Goal: Task Accomplishment & Management: Manage account settings

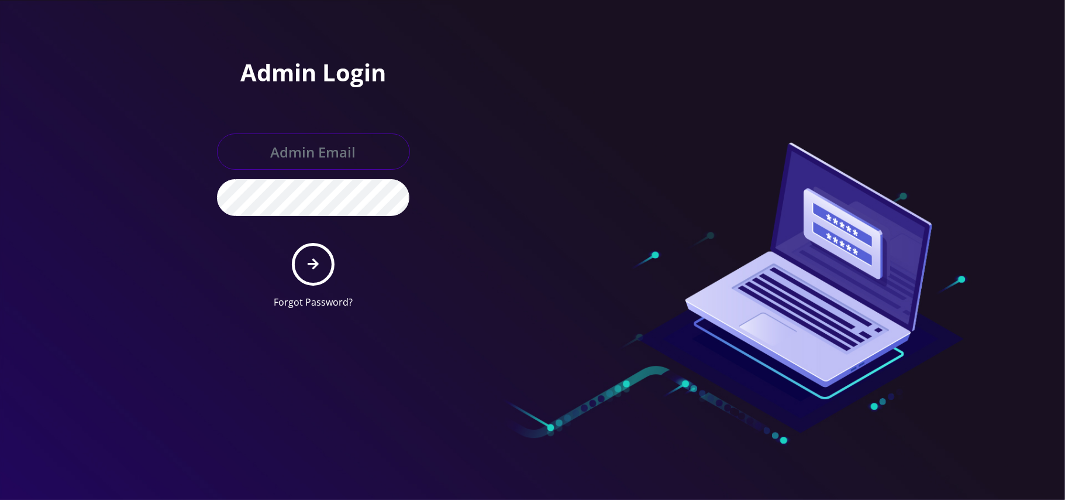
type input "[PERSON_NAME][EMAIL_ADDRESS][DOMAIN_NAME]"
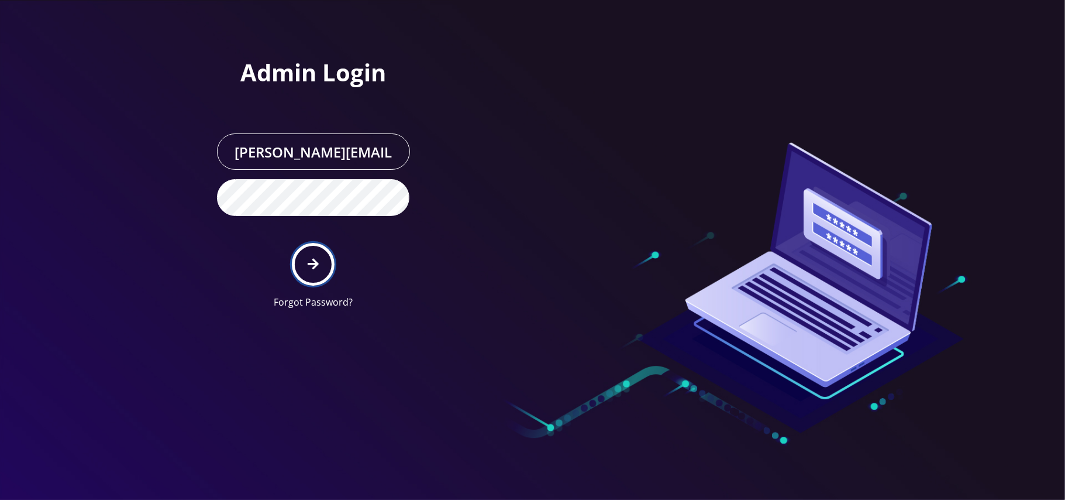
click at [302, 267] on button "submit" at bounding box center [313, 264] width 43 height 43
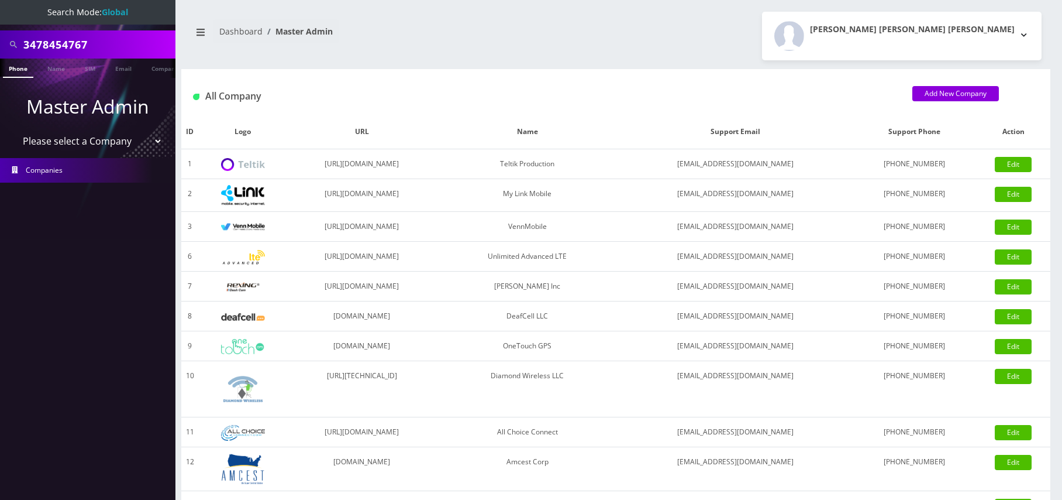
click at [87, 144] on select "Please select a Company Teltik Production My Link Mobile VennMobile Unlimited A…" at bounding box center [87, 141] width 149 height 22
select select "13"
click at [13, 130] on select "Please select a Company Teltik Production My Link Mobile VennMobile Unlimited A…" at bounding box center [87, 141] width 149 height 22
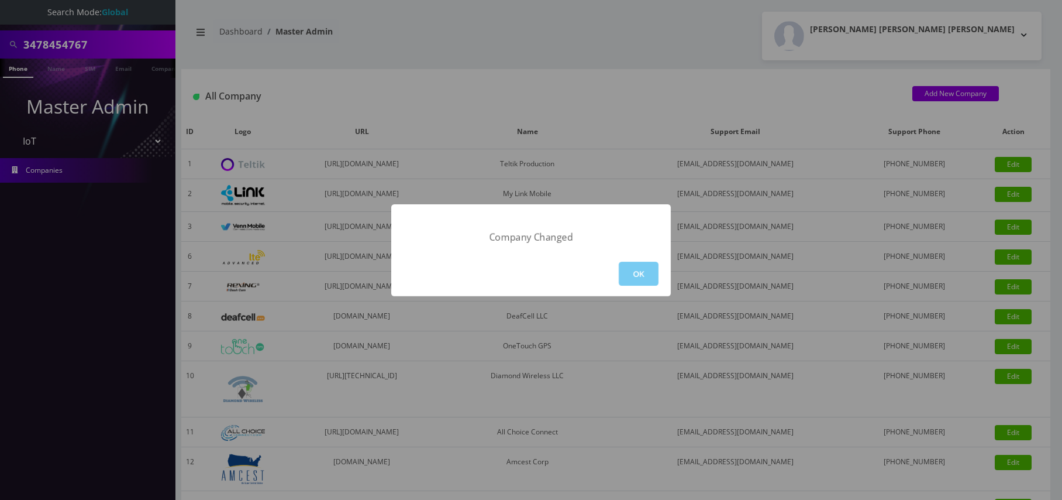
click at [634, 280] on button "OK" at bounding box center [639, 273] width 40 height 24
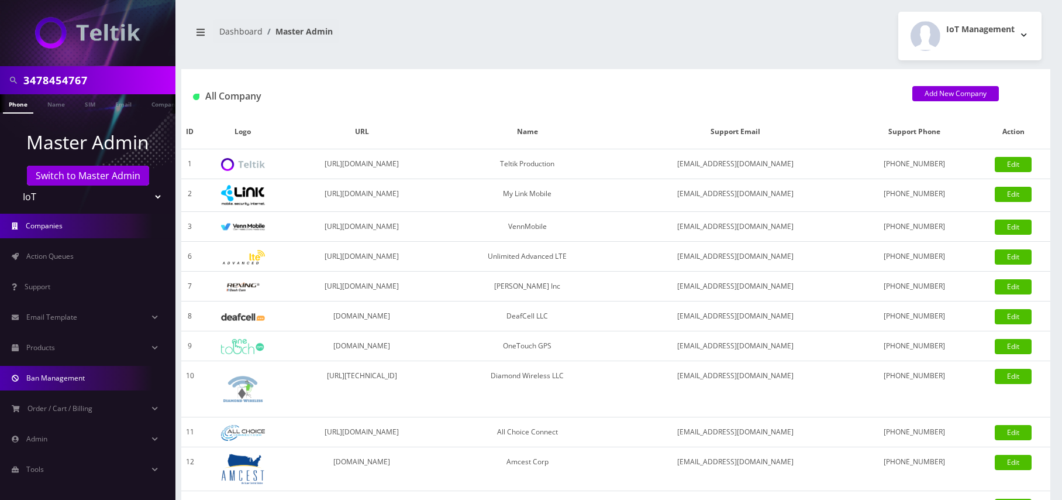
scroll to position [19, 0]
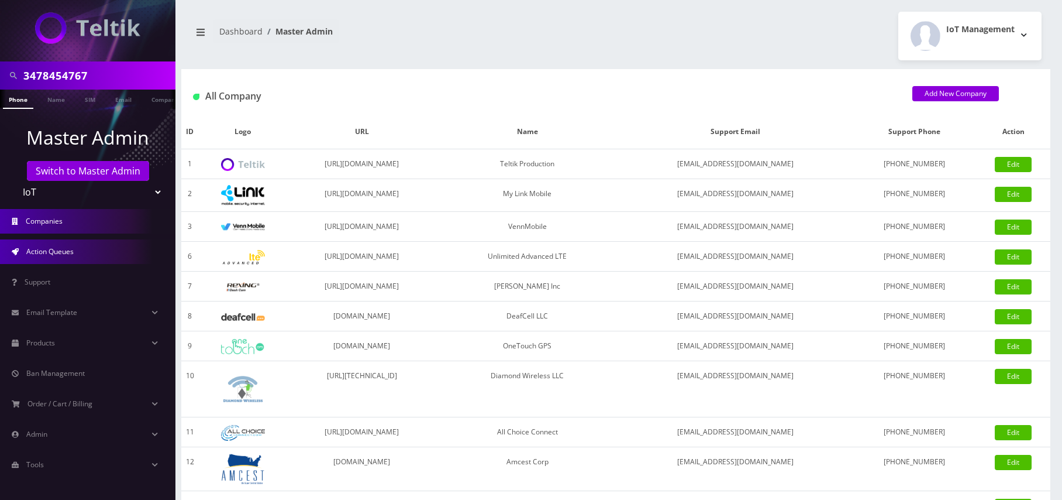
click at [51, 256] on span "Action Queues" at bounding box center [49, 251] width 47 height 10
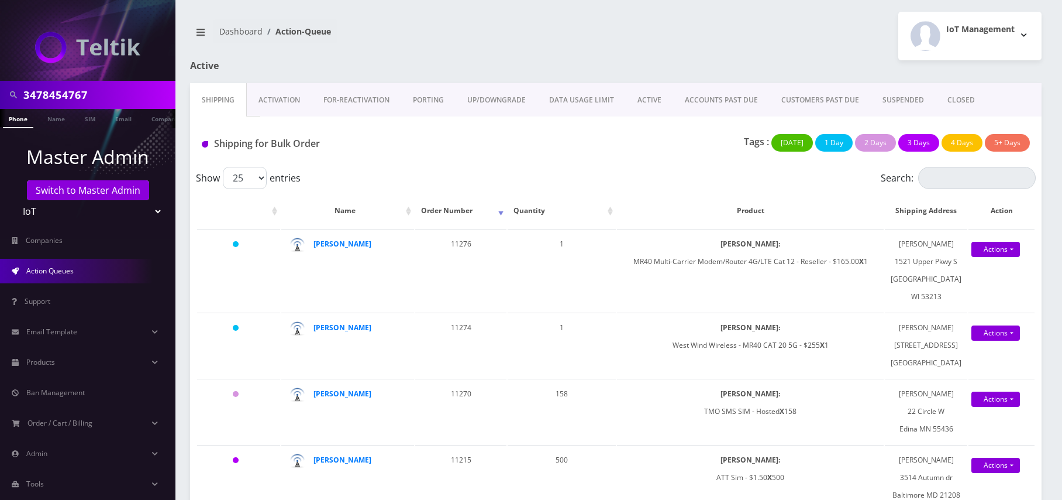
click at [951, 99] on link "CLOSED" at bounding box center [961, 100] width 51 height 34
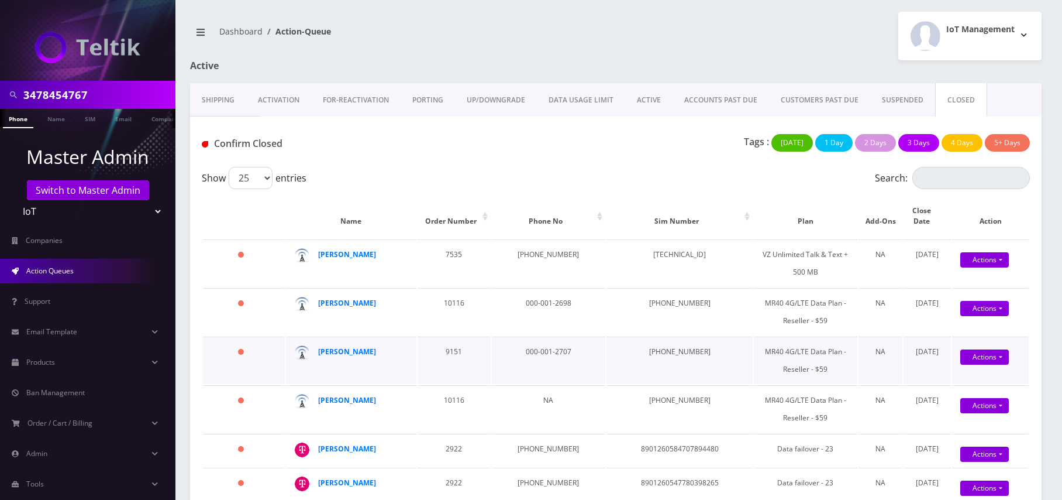
scroll to position [234, 0]
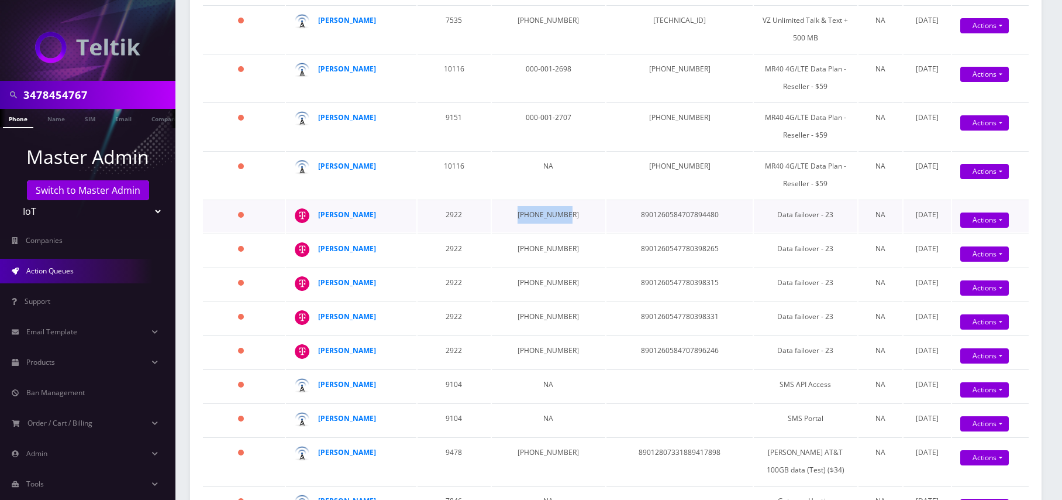
drag, startPoint x: 573, startPoint y: 207, endPoint x: 517, endPoint y: 209, distance: 56.2
click at [517, 209] on td "914-625-4913" at bounding box center [549, 215] width 114 height 33
copy td "914-625-4913"
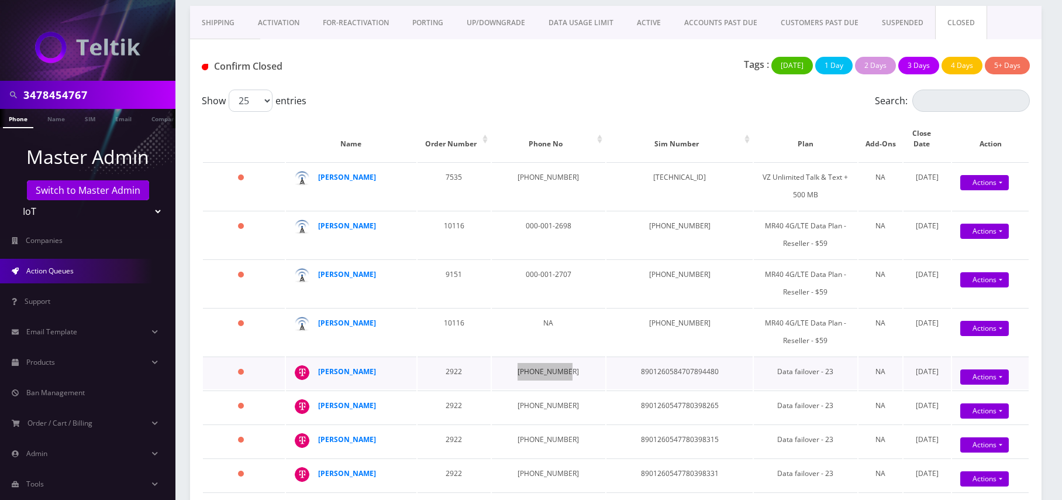
scroll to position [156, 0]
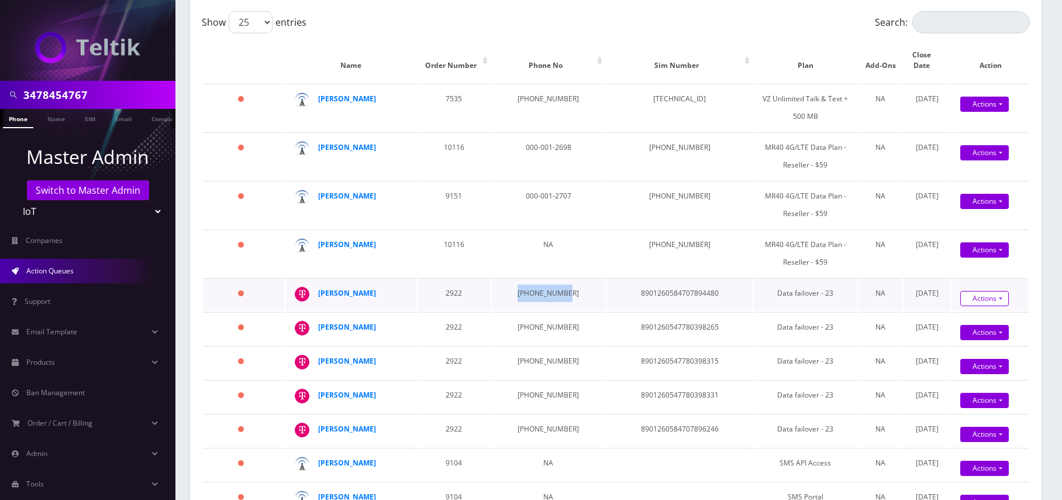
click at [976, 112] on link "Actions" at bounding box center [984, 104] width 49 height 15
click at [979, 311] on link "Confirm" at bounding box center [1006, 318] width 94 height 15
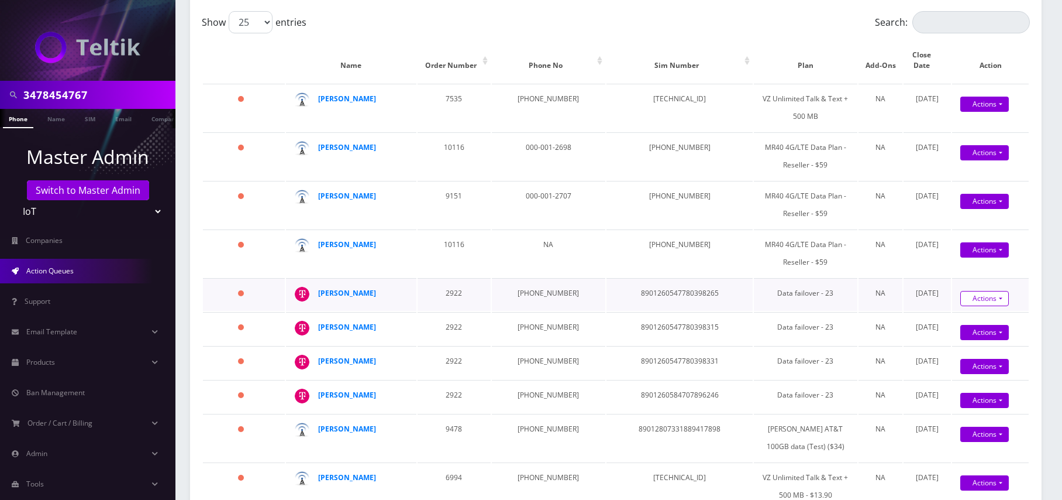
click at [989, 112] on link "Actions" at bounding box center [984, 104] width 49 height 15
click at [972, 314] on link "Confirm" at bounding box center [1006, 318] width 94 height 15
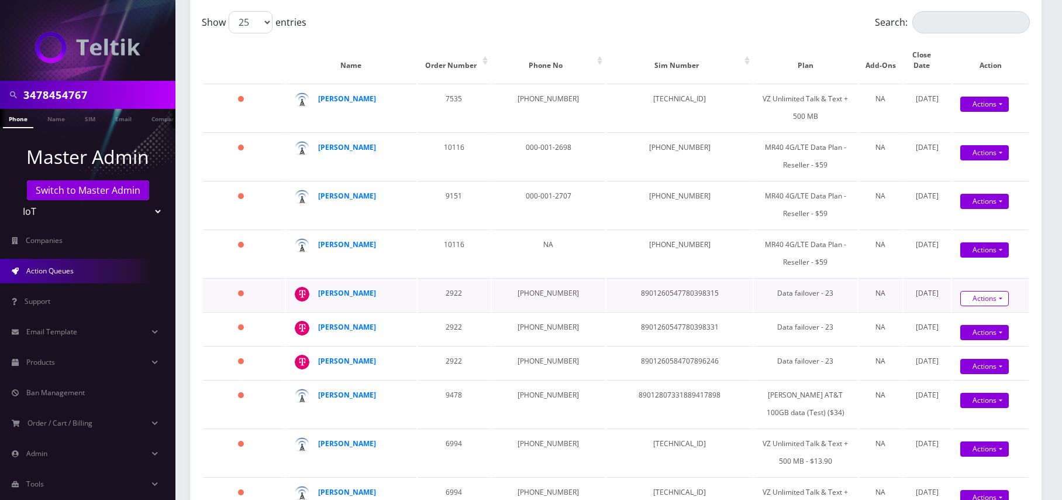
click at [981, 112] on link "Actions" at bounding box center [984, 104] width 49 height 15
click at [959, 311] on link "Confirm" at bounding box center [1006, 318] width 94 height 15
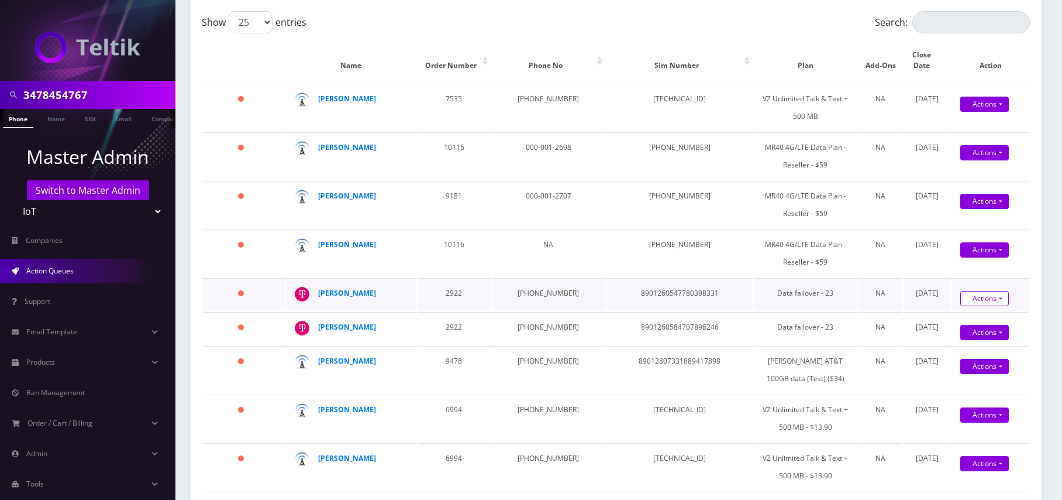
click at [970, 112] on link "Actions" at bounding box center [984, 104] width 49 height 15
click at [959, 311] on link "Confirm" at bounding box center [1006, 318] width 94 height 15
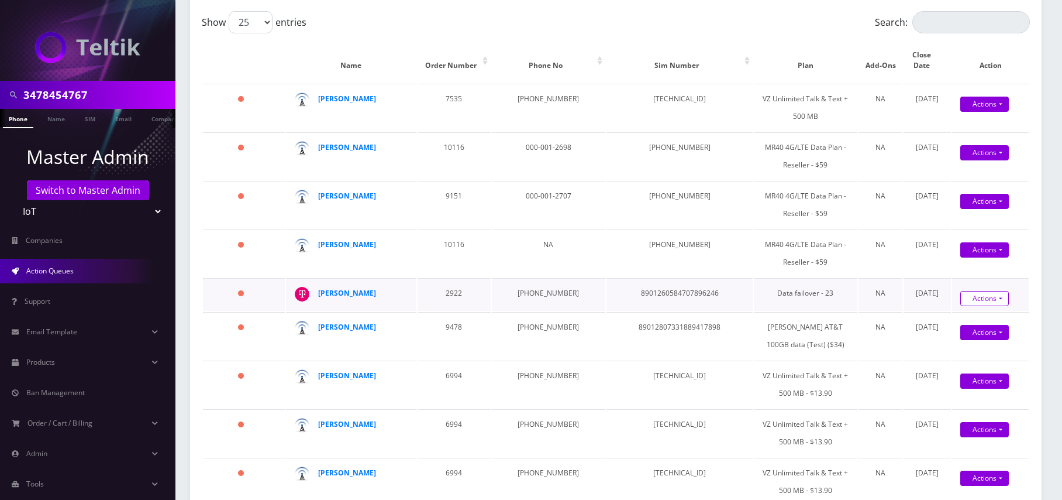
click at [979, 112] on link "Actions" at bounding box center [984, 104] width 49 height 15
click at [965, 311] on link "Confirm" at bounding box center [1006, 318] width 94 height 15
click at [78, 211] on select "Teltik Production My Link Mobile VennMobile Unlimited Advanced LTE Rexing Inc D…" at bounding box center [87, 211] width 149 height 22
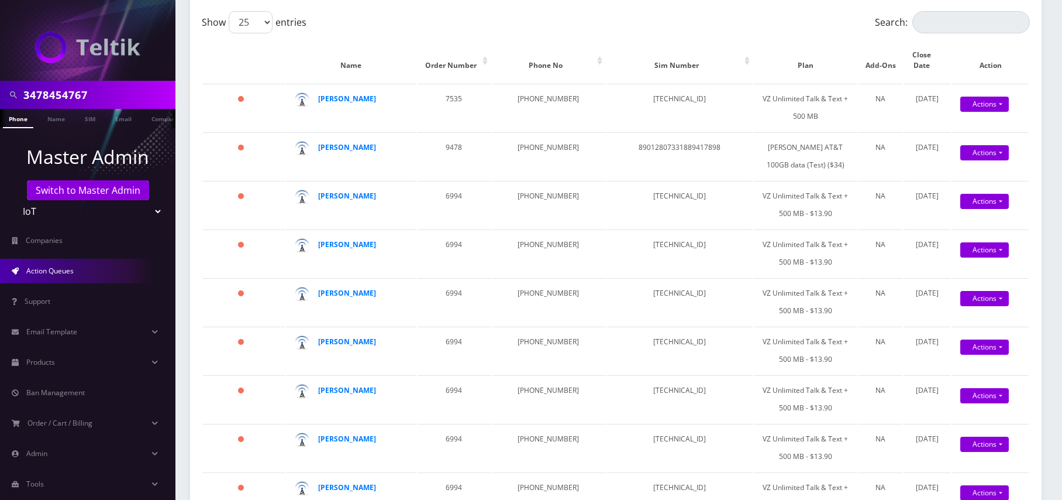
select select "1"
click at [13, 200] on select "Teltik Production My Link Mobile VennMobile Unlimited Advanced LTE Rexing Inc D…" at bounding box center [87, 211] width 149 height 22
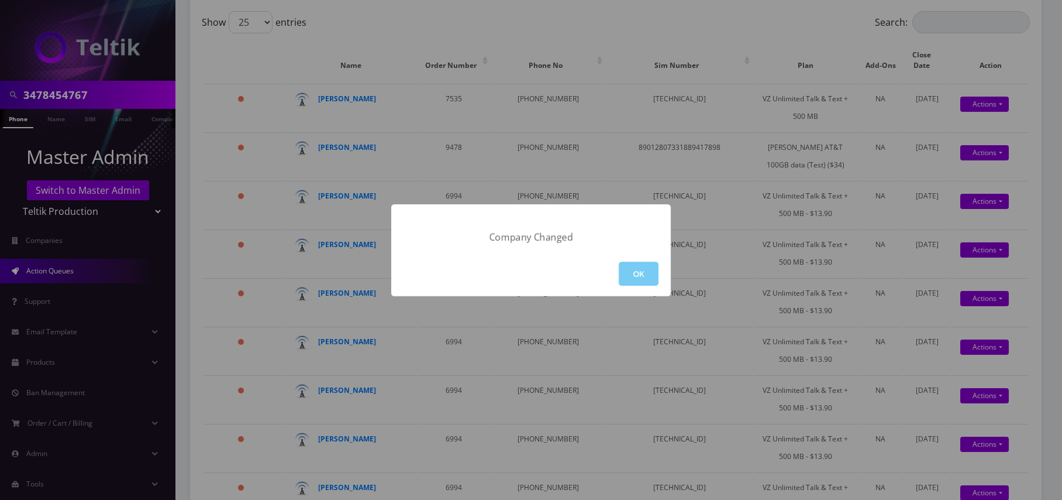
click at [625, 284] on button "OK" at bounding box center [639, 273] width 40 height 24
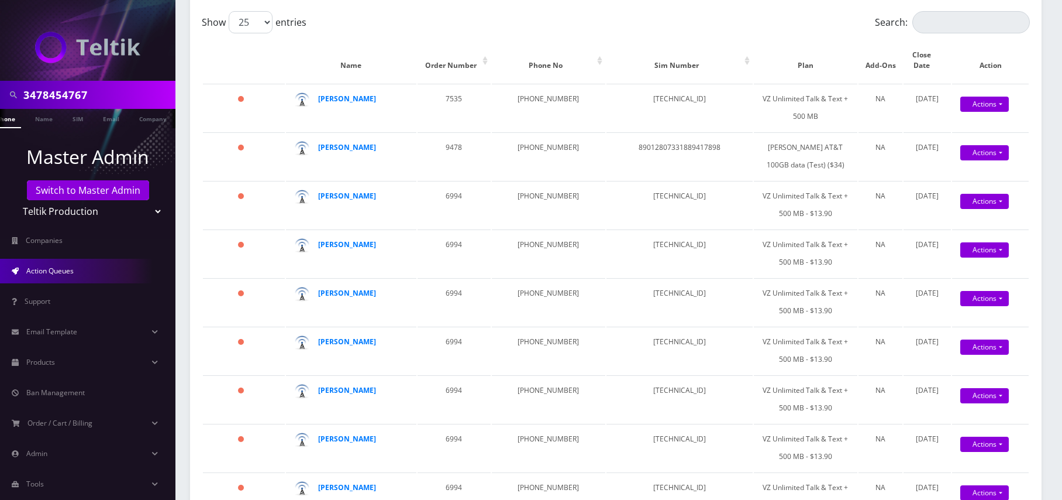
scroll to position [0, 19]
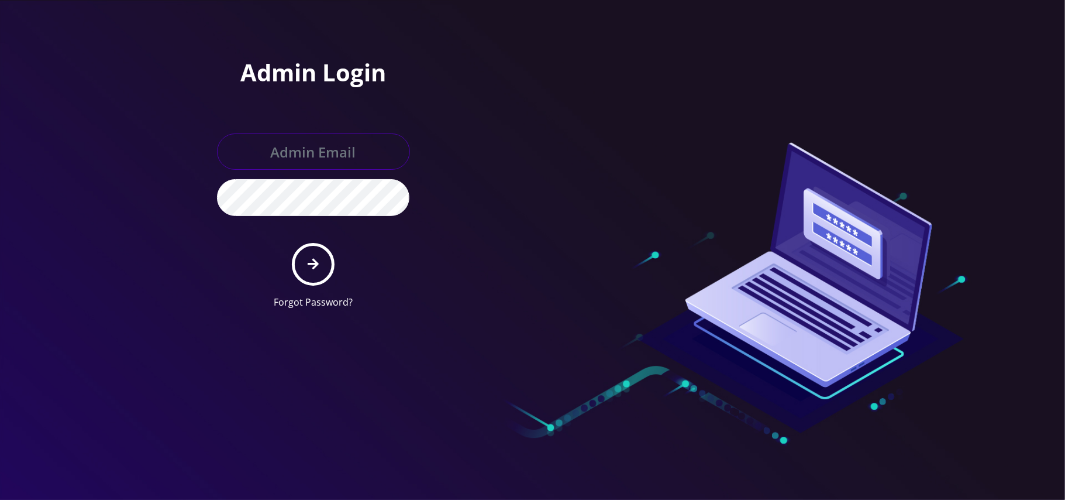
type input "[PERSON_NAME][EMAIL_ADDRESS][DOMAIN_NAME]"
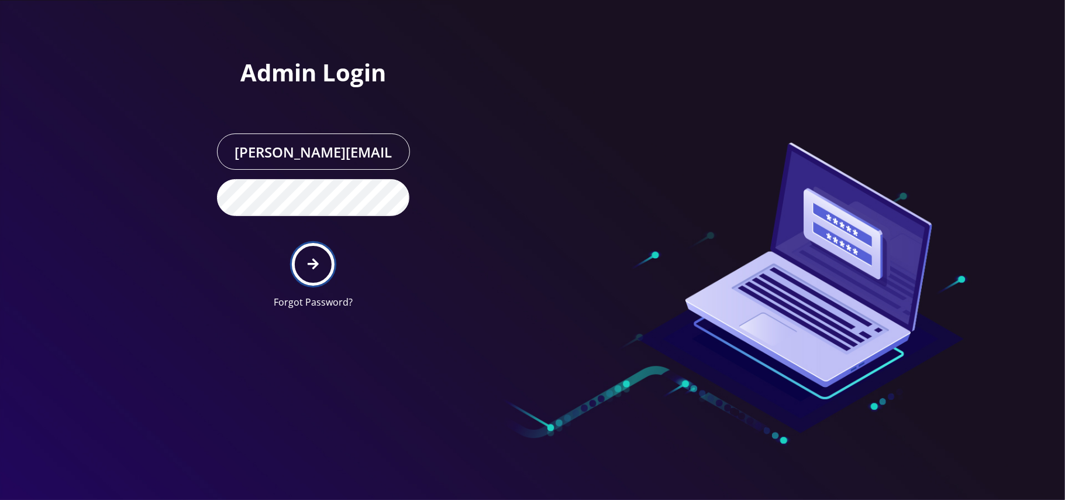
click at [311, 257] on icon "submit" at bounding box center [313, 263] width 11 height 13
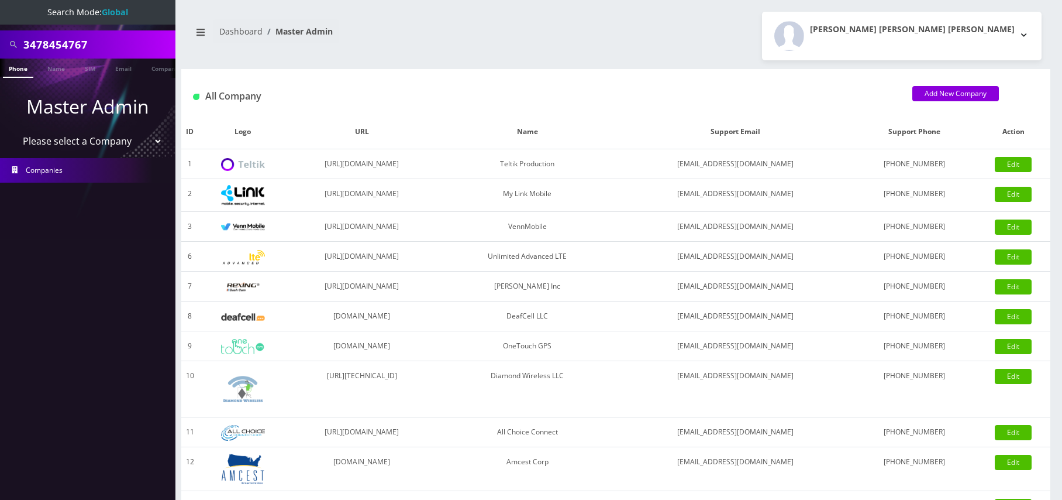
click at [80, 137] on select "Please select a Company Teltik Production My Link Mobile VennMobile Unlimited A…" at bounding box center [87, 141] width 149 height 22
select select "1"
click at [13, 130] on select "Please select a Company Teltik Production My Link Mobile VennMobile Unlimited A…" at bounding box center [87, 141] width 149 height 22
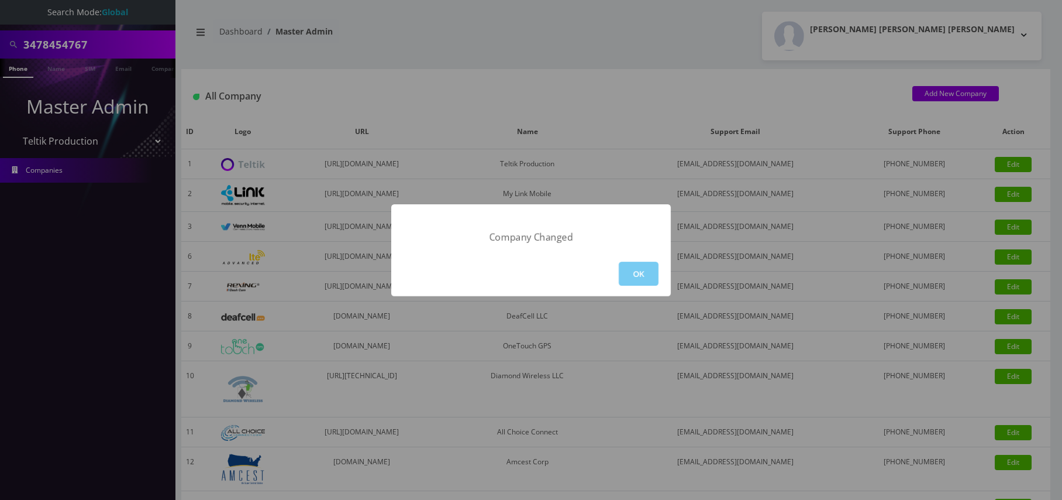
click at [632, 272] on button "OK" at bounding box center [639, 273] width 40 height 24
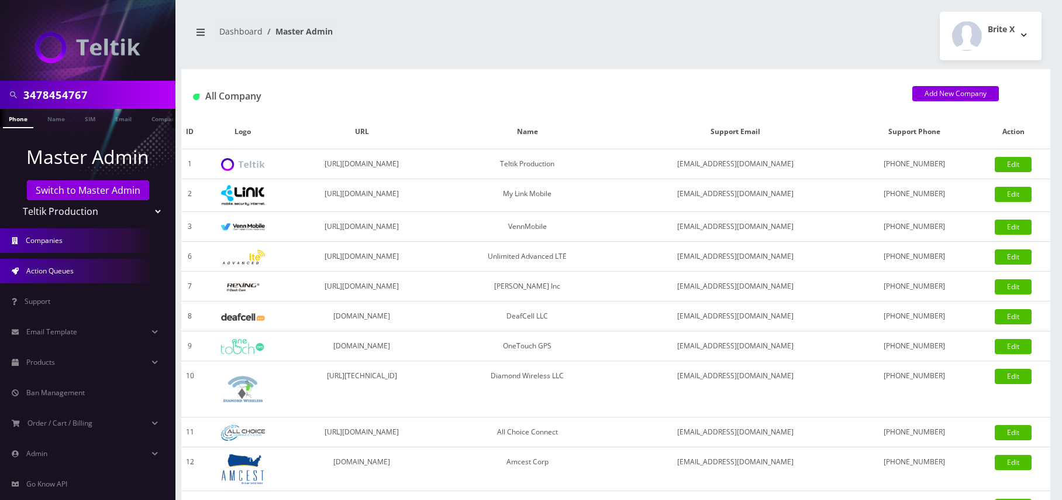
click at [82, 269] on link "Action Queues" at bounding box center [87, 271] width 175 height 25
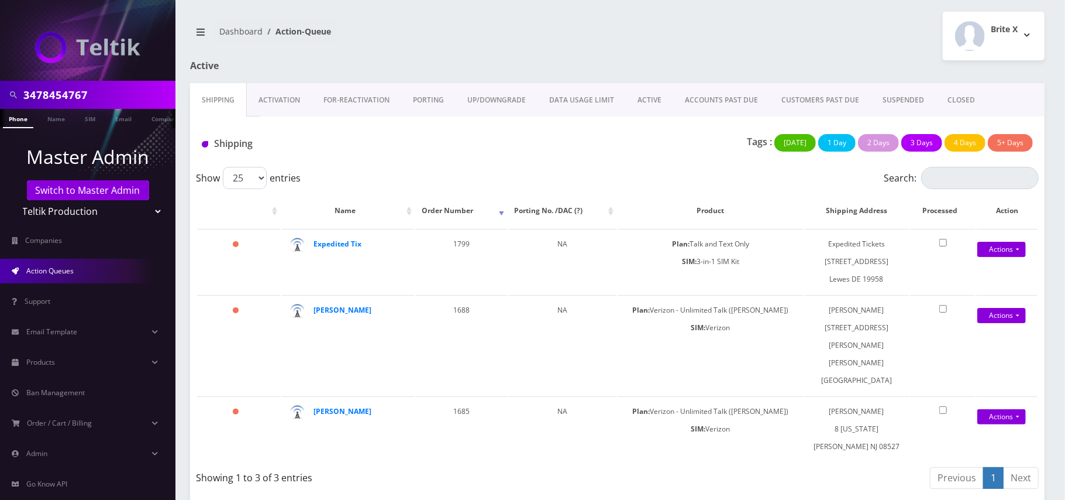
click at [282, 101] on link "Activation" at bounding box center [279, 100] width 65 height 34
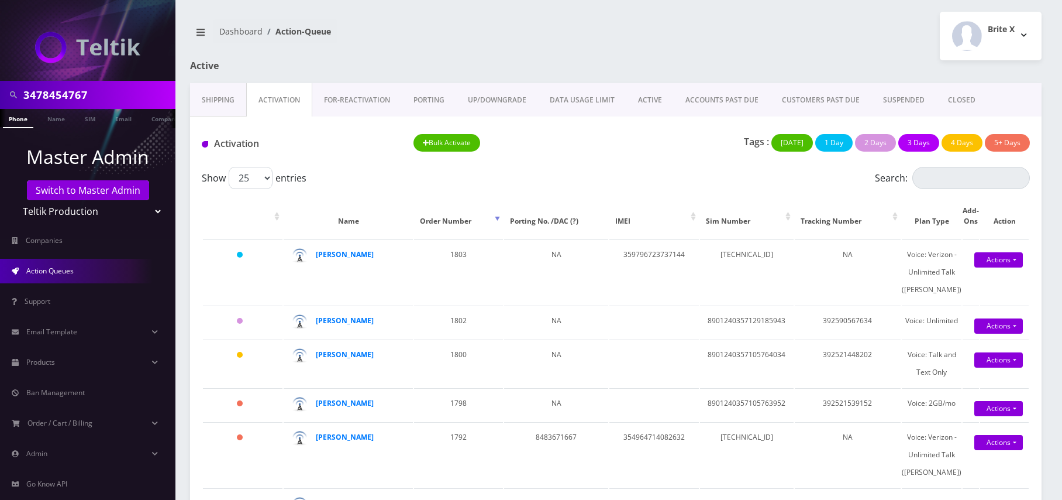
click at [946, 99] on link "CLOSED" at bounding box center [961, 100] width 51 height 34
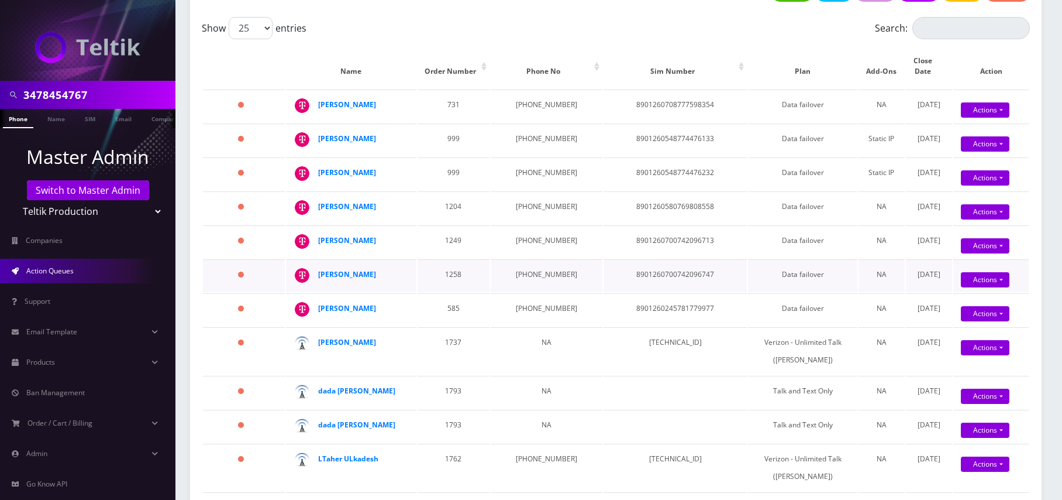
scroll to position [156, 0]
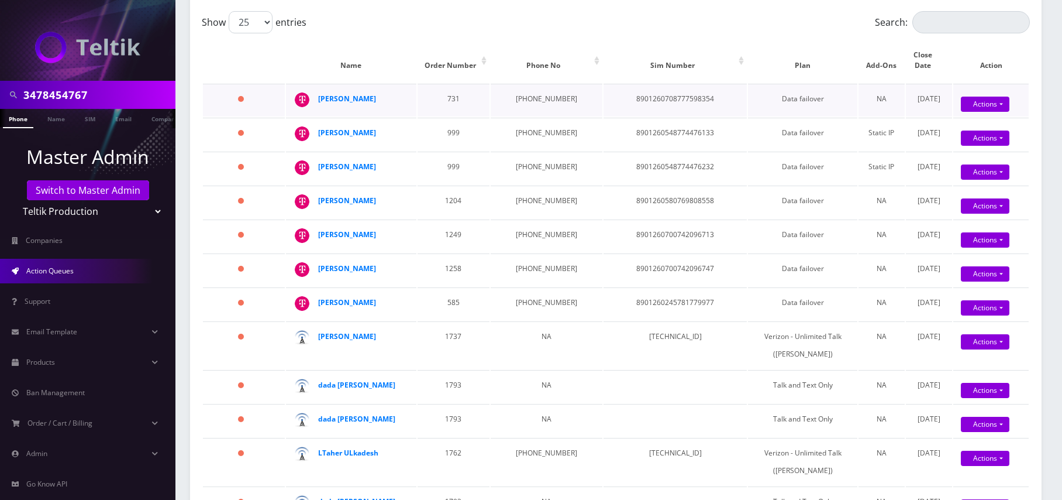
click at [656, 90] on td "8901260708777598354" at bounding box center [675, 100] width 143 height 33
copy td "8901260708777598354"
click at [639, 120] on td "8901260548774476133" at bounding box center [675, 134] width 143 height 33
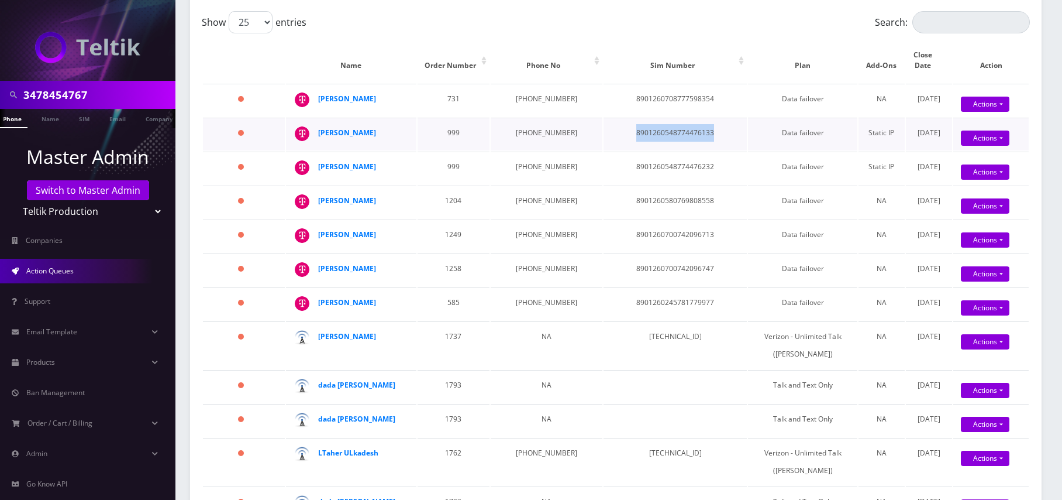
click at [639, 120] on td "8901260548774476133" at bounding box center [675, 134] width 143 height 33
copy td "8901260548774476133"
click at [656, 158] on td "8901260548774476232" at bounding box center [675, 167] width 143 height 33
drag, startPoint x: 656, startPoint y: 158, endPoint x: 642, endPoint y: 156, distance: 13.7
click at [656, 157] on td "8901260548774476232" at bounding box center [675, 167] width 143 height 33
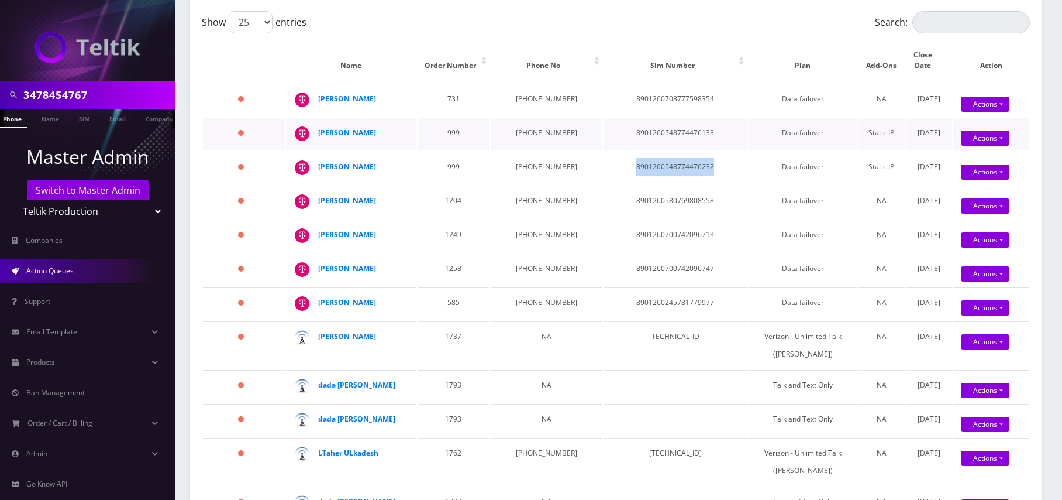
copy td "8901260548774476232"
click at [658, 185] on td "8901260580769808558" at bounding box center [675, 201] width 143 height 33
copy td "8901260580769808558"
click at [675, 223] on td "8901260700742096713" at bounding box center [675, 235] width 143 height 33
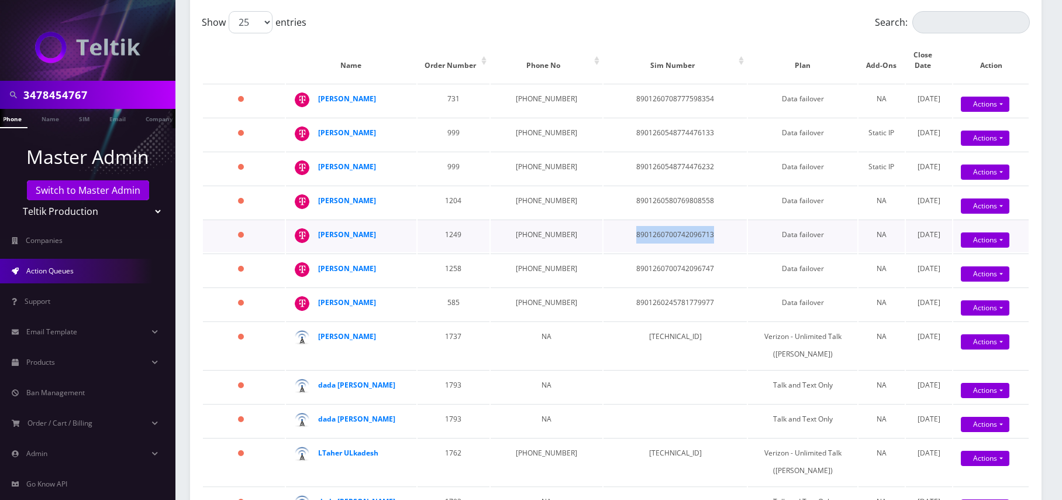
click at [675, 223] on td "8901260700742096713" at bounding box center [675, 235] width 143 height 33
copy td "8901260700742096713"
click at [667, 254] on td "8901260700742096747" at bounding box center [675, 269] width 143 height 33
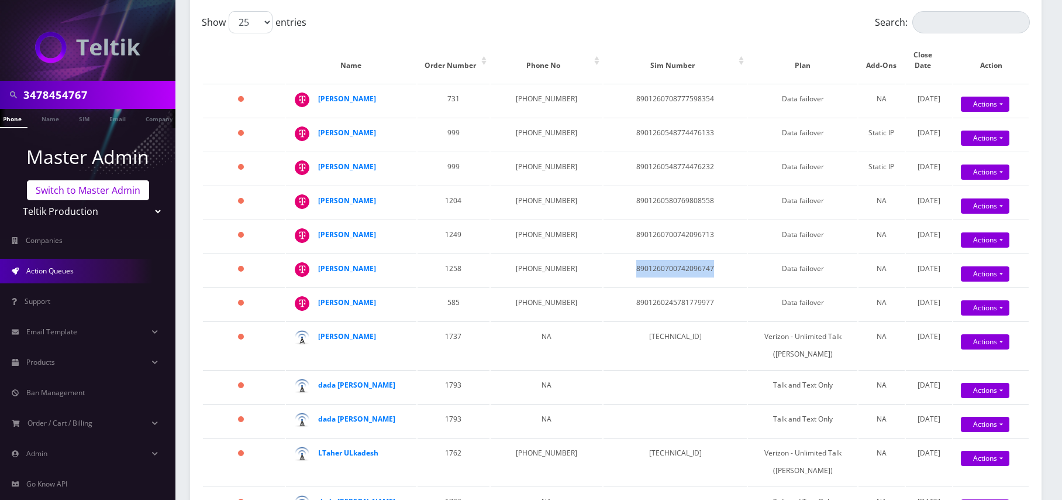
copy td "8901260700742096747"
click at [649, 291] on td "8901260245781779977" at bounding box center [675, 303] width 143 height 33
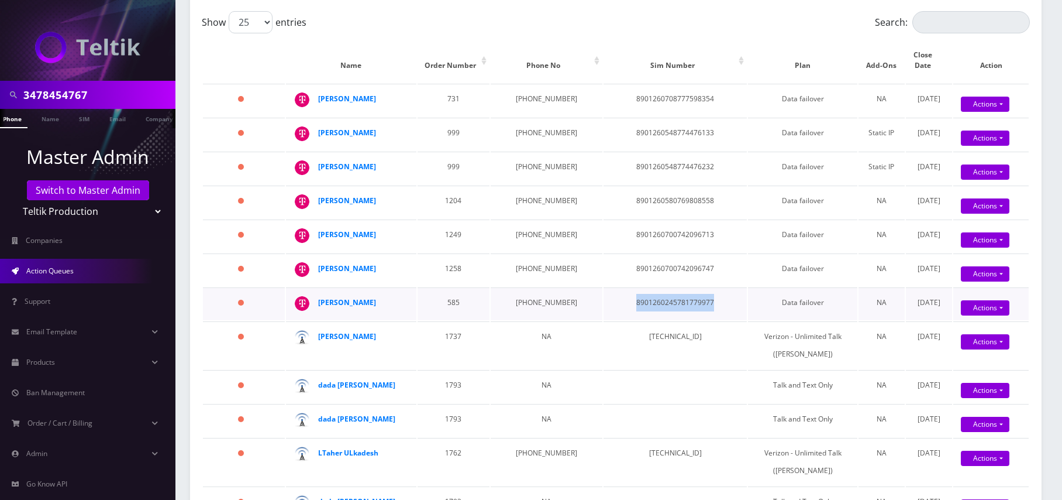
click at [649, 291] on td "8901260245781779977" at bounding box center [675, 303] width 143 height 33
copy td "8901260245781779977"
click at [974, 97] on link "Actions" at bounding box center [985, 104] width 49 height 15
click at [972, 117] on link "Confirm" at bounding box center [1006, 124] width 94 height 14
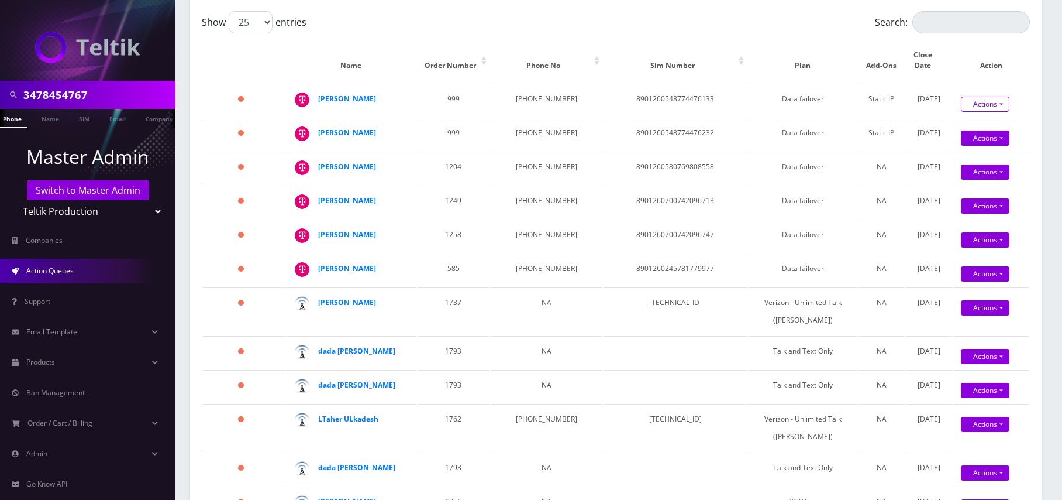
click at [974, 97] on link "Actions" at bounding box center [985, 104] width 49 height 15
click at [972, 117] on link "Confirm" at bounding box center [1006, 124] width 94 height 15
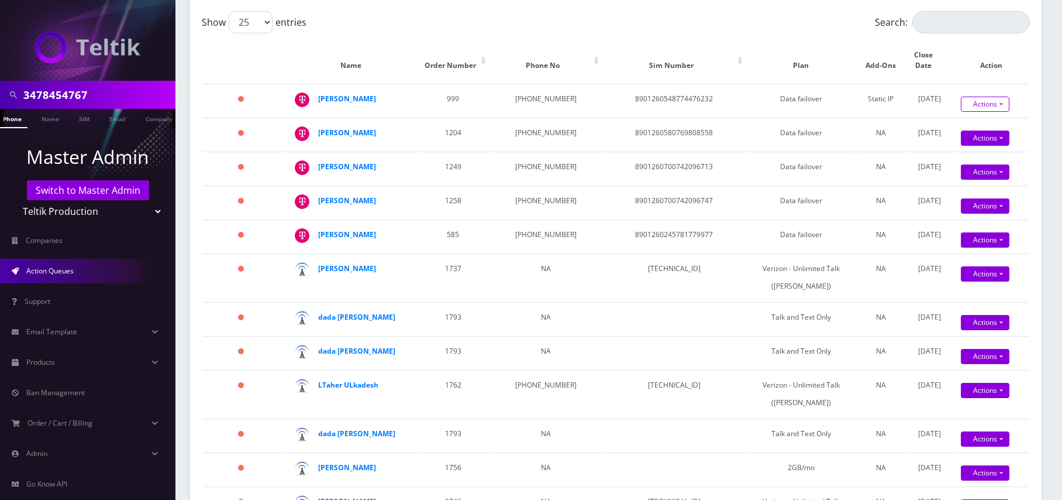
click at [972, 97] on link "Actions" at bounding box center [985, 104] width 49 height 15
click at [967, 117] on link "Confirm" at bounding box center [1006, 124] width 94 height 15
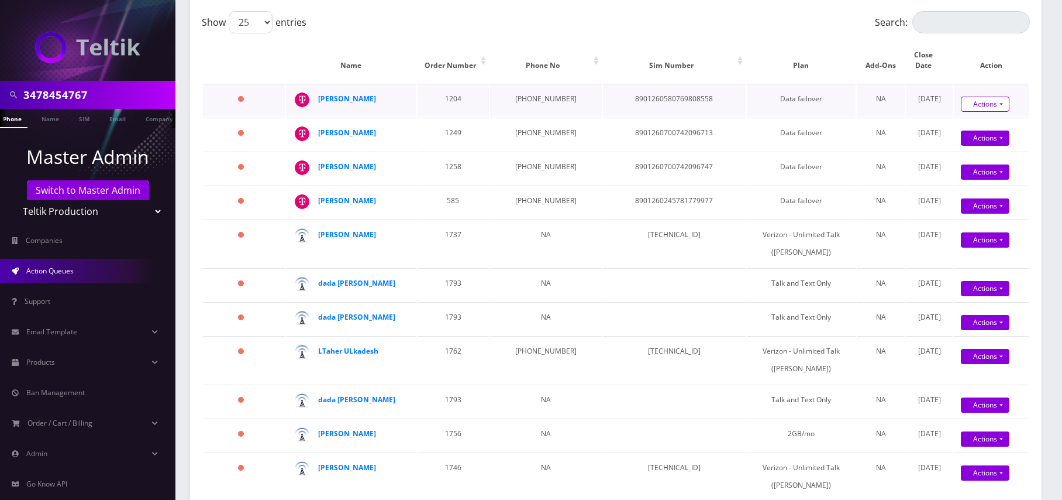
click at [972, 97] on link "Actions" at bounding box center [985, 104] width 49 height 15
click at [970, 117] on link "Confirm" at bounding box center [1006, 124] width 94 height 15
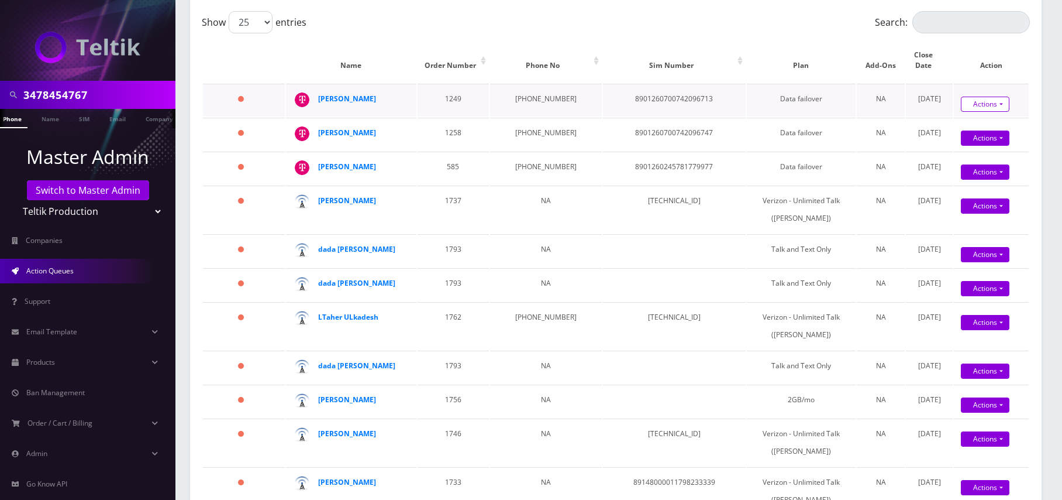
click at [967, 97] on link "Actions" at bounding box center [985, 104] width 49 height 15
click at [965, 117] on link "Confirm" at bounding box center [1006, 124] width 94 height 15
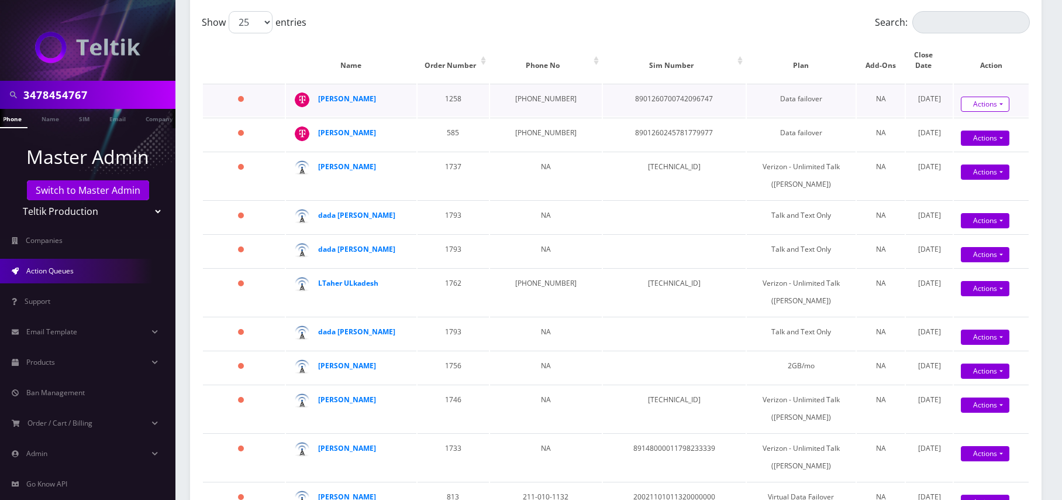
click at [964, 99] on link "Actions" at bounding box center [985, 104] width 49 height 15
click at [959, 117] on link "Confirm" at bounding box center [1006, 124] width 94 height 15
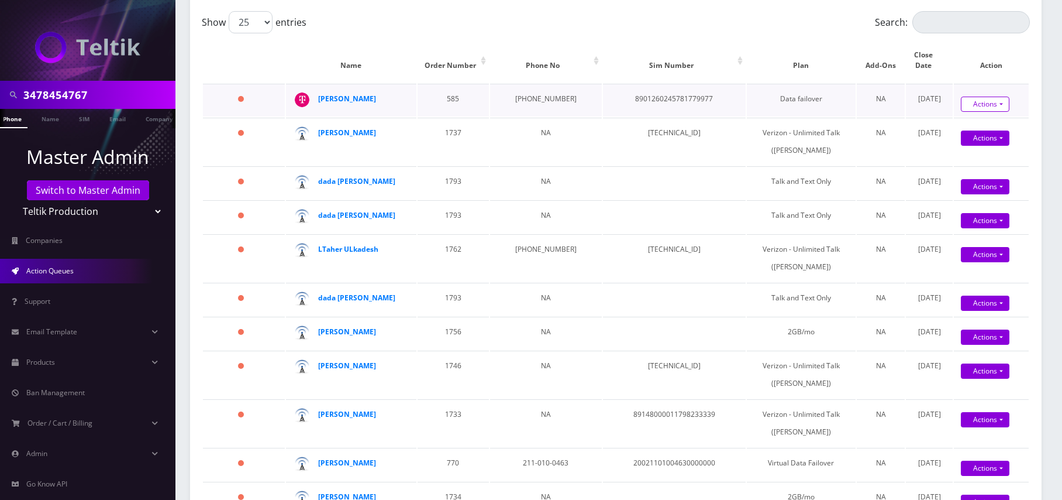
click at [961, 97] on link "Actions" at bounding box center [985, 104] width 49 height 15
click at [964, 117] on link "Confirm" at bounding box center [1006, 124] width 94 height 15
